Goal: Information Seeking & Learning: Learn about a topic

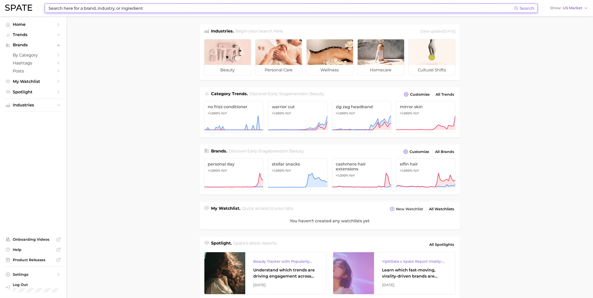
click at [165, 9] on input at bounding box center [281, 8] width 466 height 9
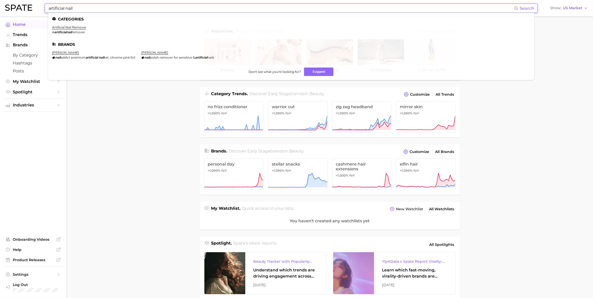
type input "artificial nail"
click at [18, 25] on span "Home" at bounding box center [33, 24] width 41 height 5
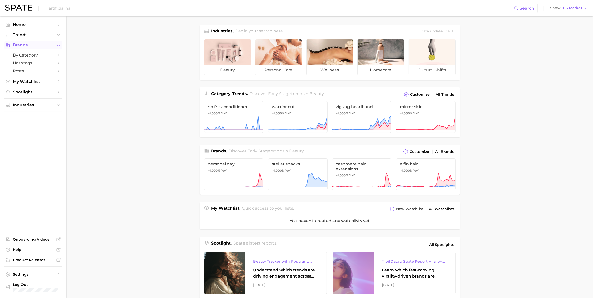
click at [21, 44] on span "Brands" at bounding box center [33, 45] width 41 height 5
click at [25, 45] on span "Brands" at bounding box center [33, 45] width 41 height 5
click at [24, 33] on span "Trends" at bounding box center [33, 34] width 41 height 5
click at [27, 44] on span "by Category" at bounding box center [33, 44] width 41 height 5
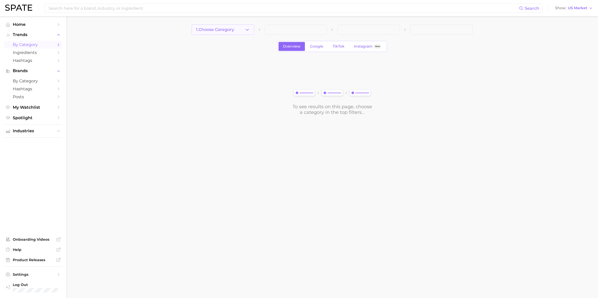
click at [247, 27] on icon "button" at bounding box center [246, 29] width 5 height 5
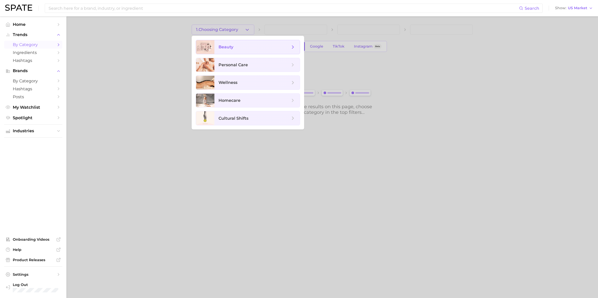
click at [233, 51] on span "beauty" at bounding box center [256, 47] width 85 height 14
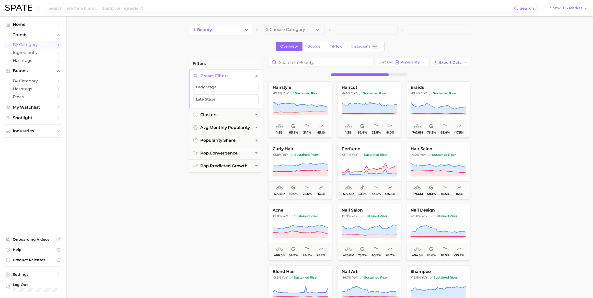
click at [295, 29] on span "2. Choose Category" at bounding box center [285, 29] width 39 height 5
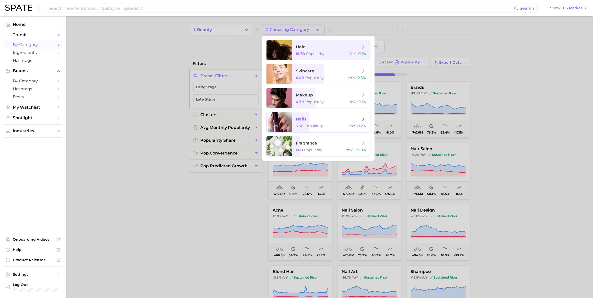
click at [284, 119] on div at bounding box center [279, 122] width 26 height 20
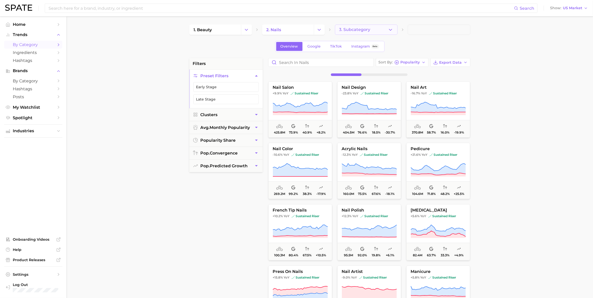
click at [388, 31] on icon "button" at bounding box center [390, 29] width 5 height 5
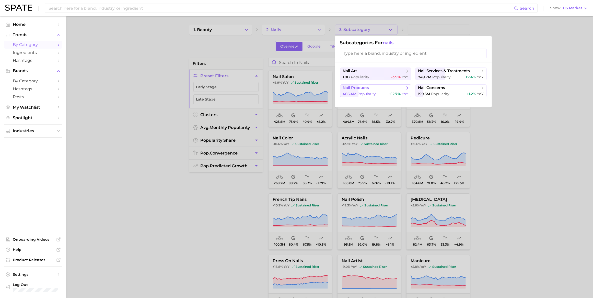
click at [376, 91] on button "nail products 466.4m Popularity +12.7% YoY" at bounding box center [375, 90] width 71 height 13
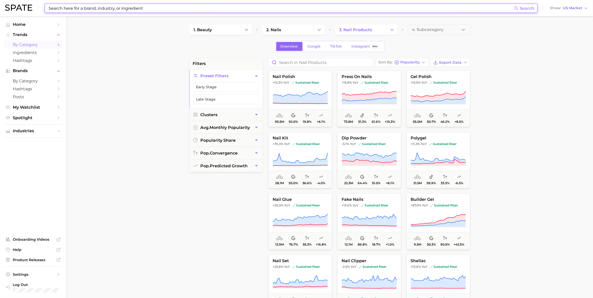
click at [154, 7] on input at bounding box center [281, 8] width 466 height 9
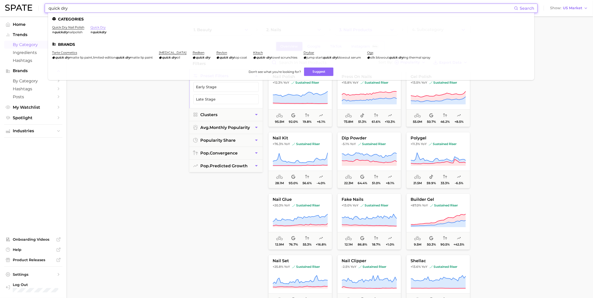
type input "quick dry"
click at [96, 27] on link "quick dry" at bounding box center [97, 27] width 15 height 4
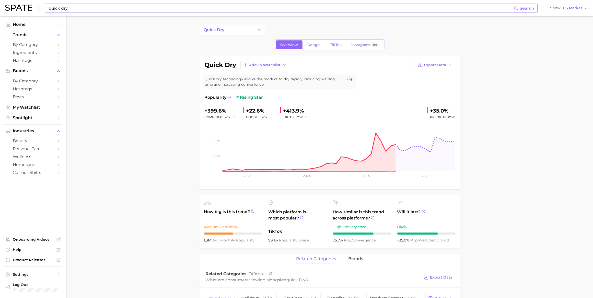
click at [79, 7] on input "quick dry" at bounding box center [281, 8] width 466 height 9
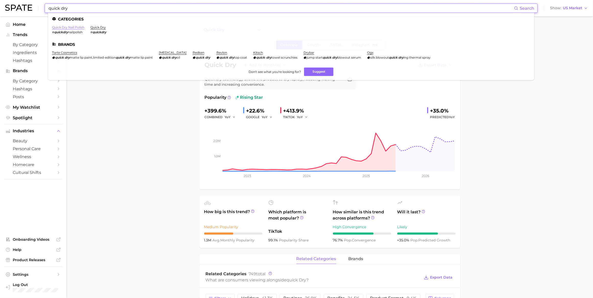
click at [70, 27] on link "quick dry nail polish" at bounding box center [68, 27] width 32 height 4
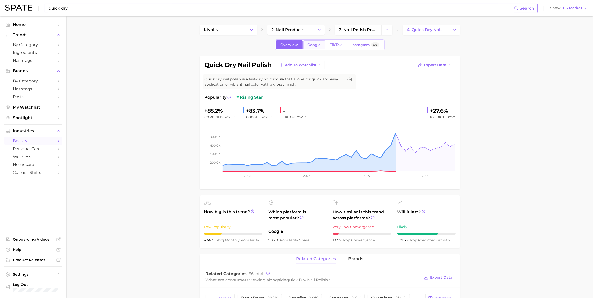
click at [322, 45] on link "Google" at bounding box center [314, 44] width 22 height 9
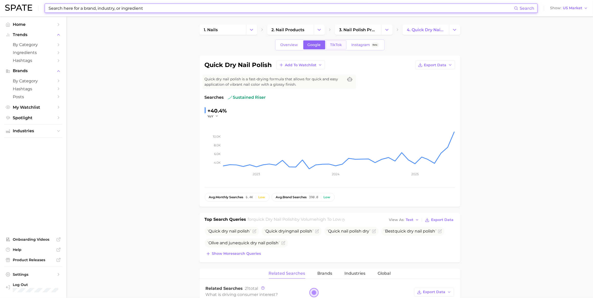
click at [335, 45] on span "TikTok" at bounding box center [336, 45] width 12 height 4
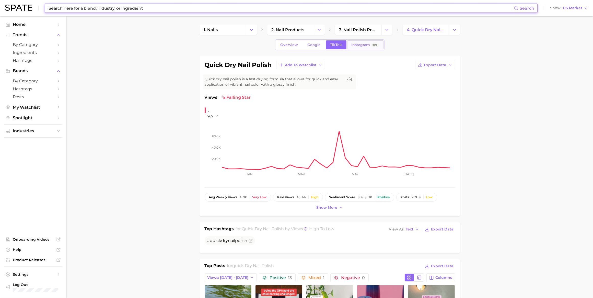
click at [356, 44] on span "Instagram" at bounding box center [361, 45] width 19 height 4
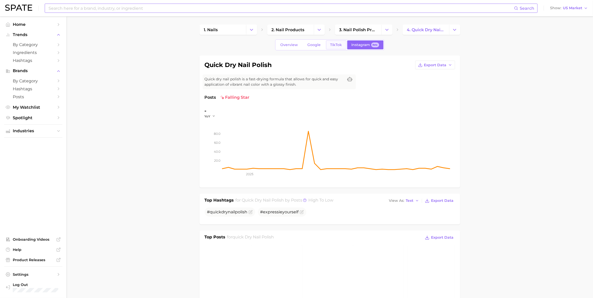
click at [334, 46] on span "TikTok" at bounding box center [336, 45] width 12 height 4
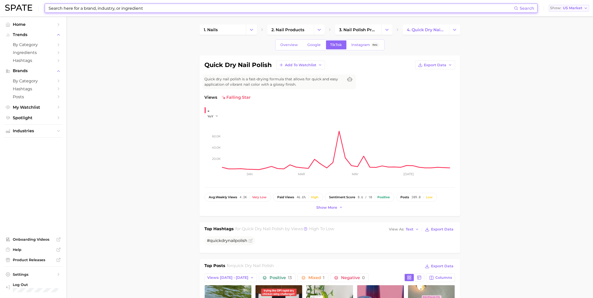
click at [576, 9] on span "US Market" at bounding box center [572, 8] width 19 height 3
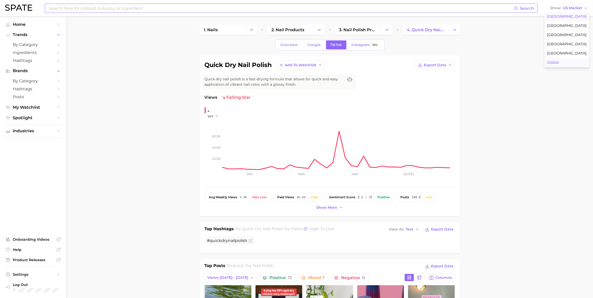
click at [553, 61] on span "Global" at bounding box center [553, 62] width 12 height 4
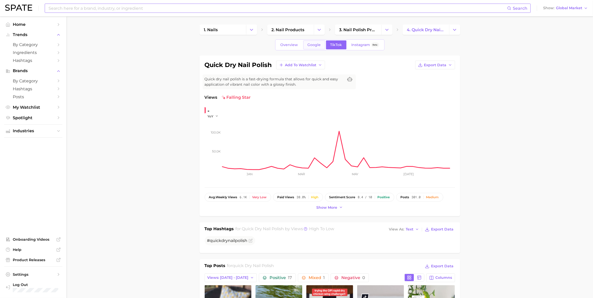
click at [311, 49] on link "Google" at bounding box center [314, 44] width 22 height 9
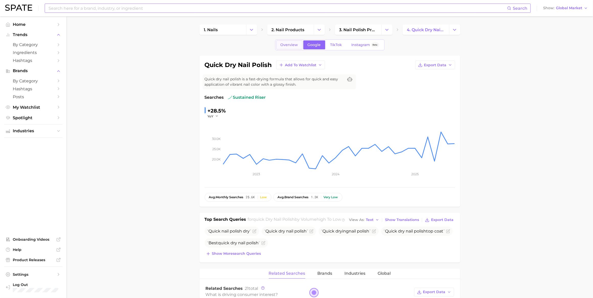
click at [293, 49] on link "Overview" at bounding box center [289, 44] width 26 height 9
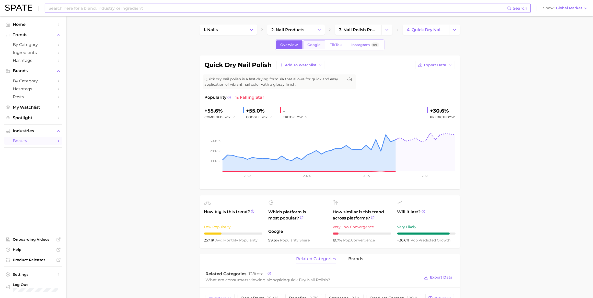
click at [312, 45] on span "Google" at bounding box center [314, 45] width 13 height 4
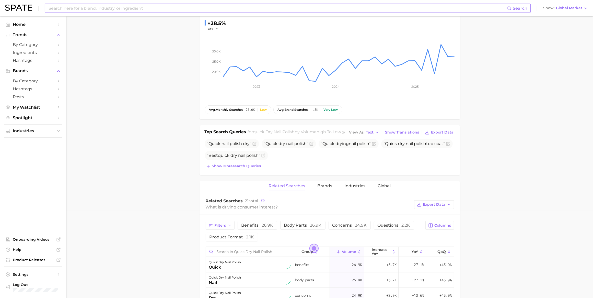
scroll to position [96, 0]
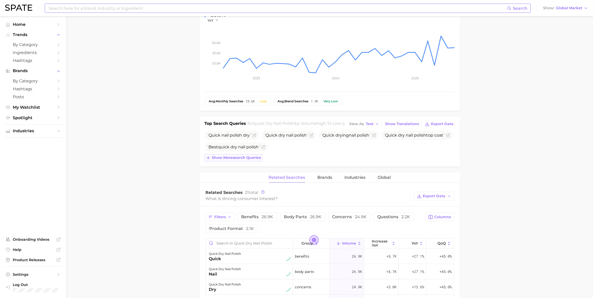
click at [229, 160] on span "Show more search queries" at bounding box center [236, 157] width 49 height 4
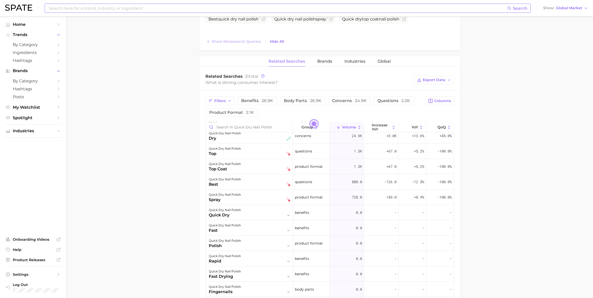
scroll to position [0, 0]
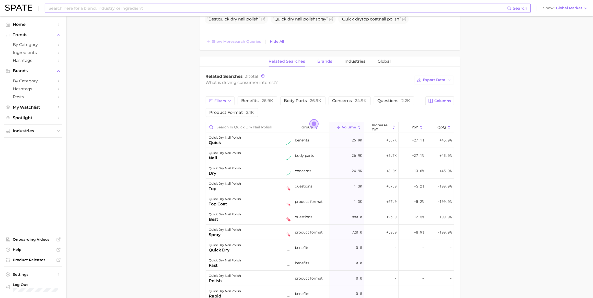
click at [318, 64] on span "Brands" at bounding box center [325, 61] width 15 height 5
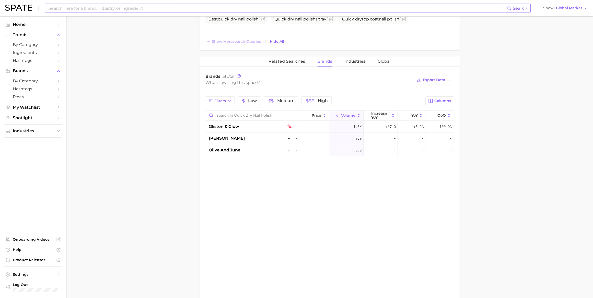
click at [251, 86] on div "Who is owning this space?" at bounding box center [309, 82] width 206 height 7
click at [219, 130] on span "glisten & glow" at bounding box center [224, 126] width 30 height 6
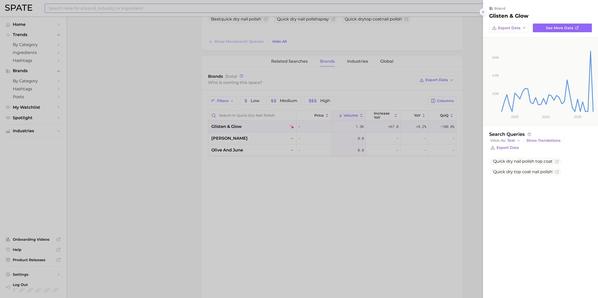
click at [485, 11] on button at bounding box center [483, 11] width 7 height 7
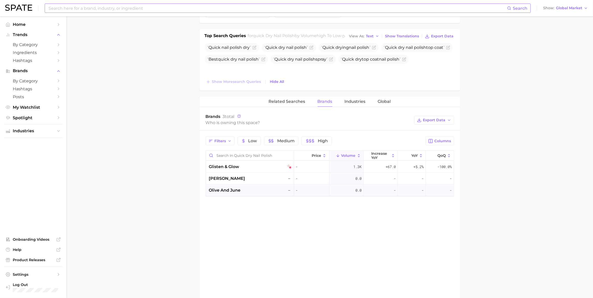
scroll to position [96, 0]
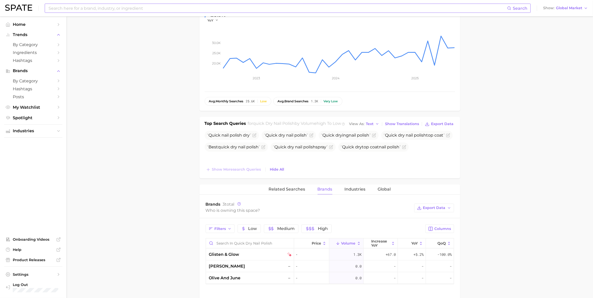
click at [120, 6] on input at bounding box center [277, 8] width 459 height 9
type input "press on nails"
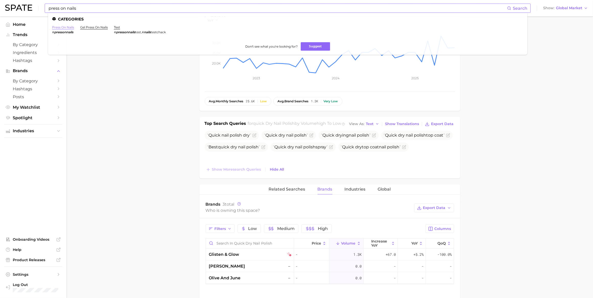
click at [67, 29] on link "press on nails" at bounding box center [63, 27] width 22 height 4
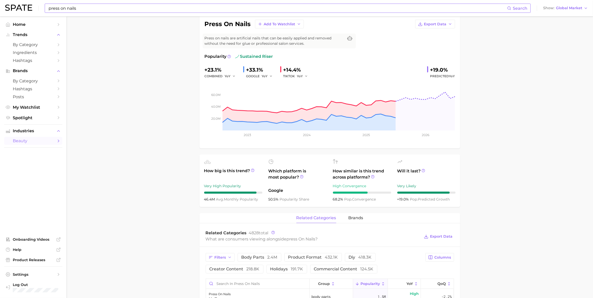
scroll to position [32, 0]
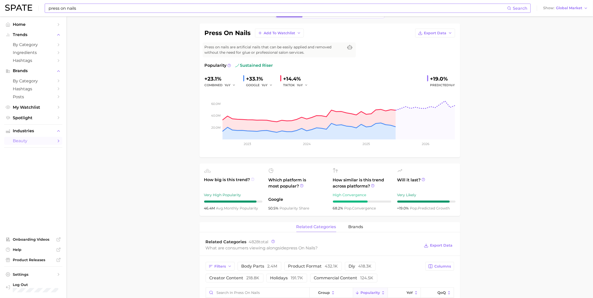
click at [252, 178] on icon at bounding box center [253, 179] width 4 height 4
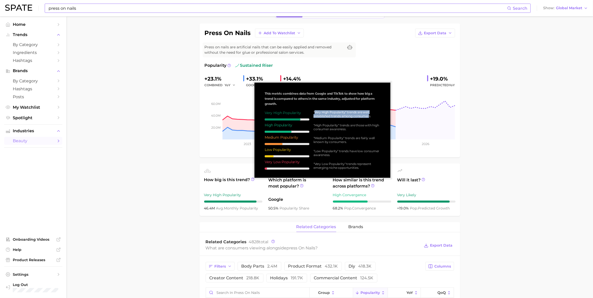
drag, startPoint x: 314, startPoint y: 111, endPoint x: 369, endPoint y: 117, distance: 55.2
click at [369, 117] on div ""Very High Popularity" trends are well established trends among consumers." at bounding box center [346, 114] width 67 height 8
copy div "Very High Popularity" trends are well established trends among consumer"
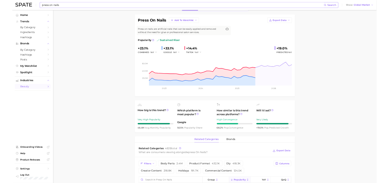
scroll to position [32, 0]
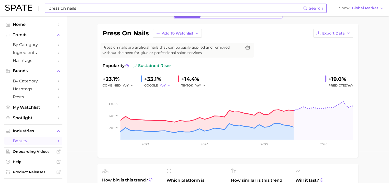
click at [169, 84] on icon "button" at bounding box center [169, 86] width 4 height 4
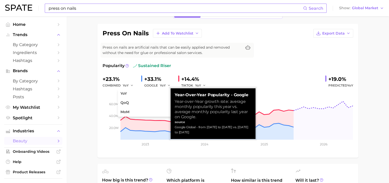
click at [157, 77] on div "+33.1%" at bounding box center [159, 79] width 30 height 8
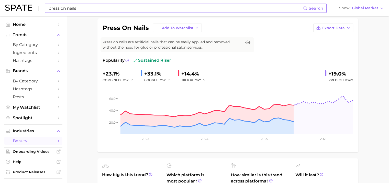
scroll to position [0, 0]
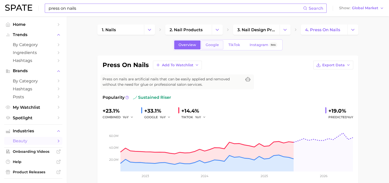
click at [213, 47] on link "Google" at bounding box center [212, 44] width 22 height 9
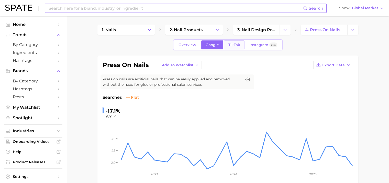
click at [234, 43] on span "TikTok" at bounding box center [234, 45] width 12 height 4
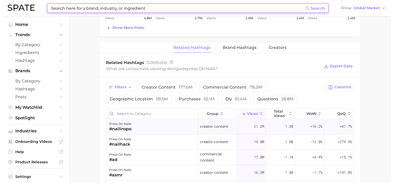
scroll to position [415, 0]
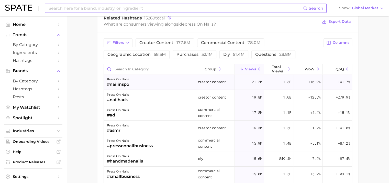
click at [124, 84] on div "#nailinspo" at bounding box center [118, 84] width 22 height 6
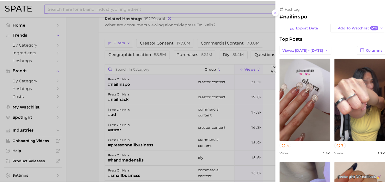
scroll to position [0, 0]
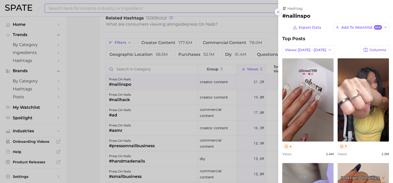
click at [278, 11] on icon at bounding box center [278, 12] width 4 height 4
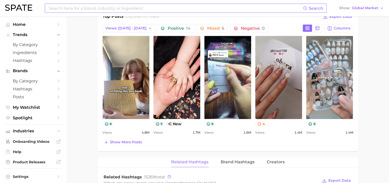
scroll to position [255, 0]
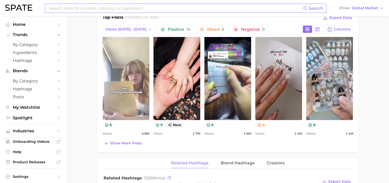
click at [116, 70] on link "view post on TikTok" at bounding box center [125, 78] width 47 height 83
click at [129, 68] on link "view post on TikTok" at bounding box center [125, 78] width 47 height 83
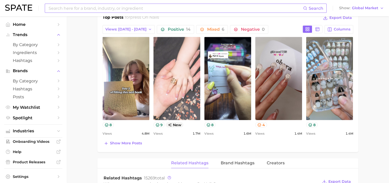
click at [178, 83] on link "view post on TikTok" at bounding box center [176, 78] width 47 height 83
